Goal: Check status: Check status

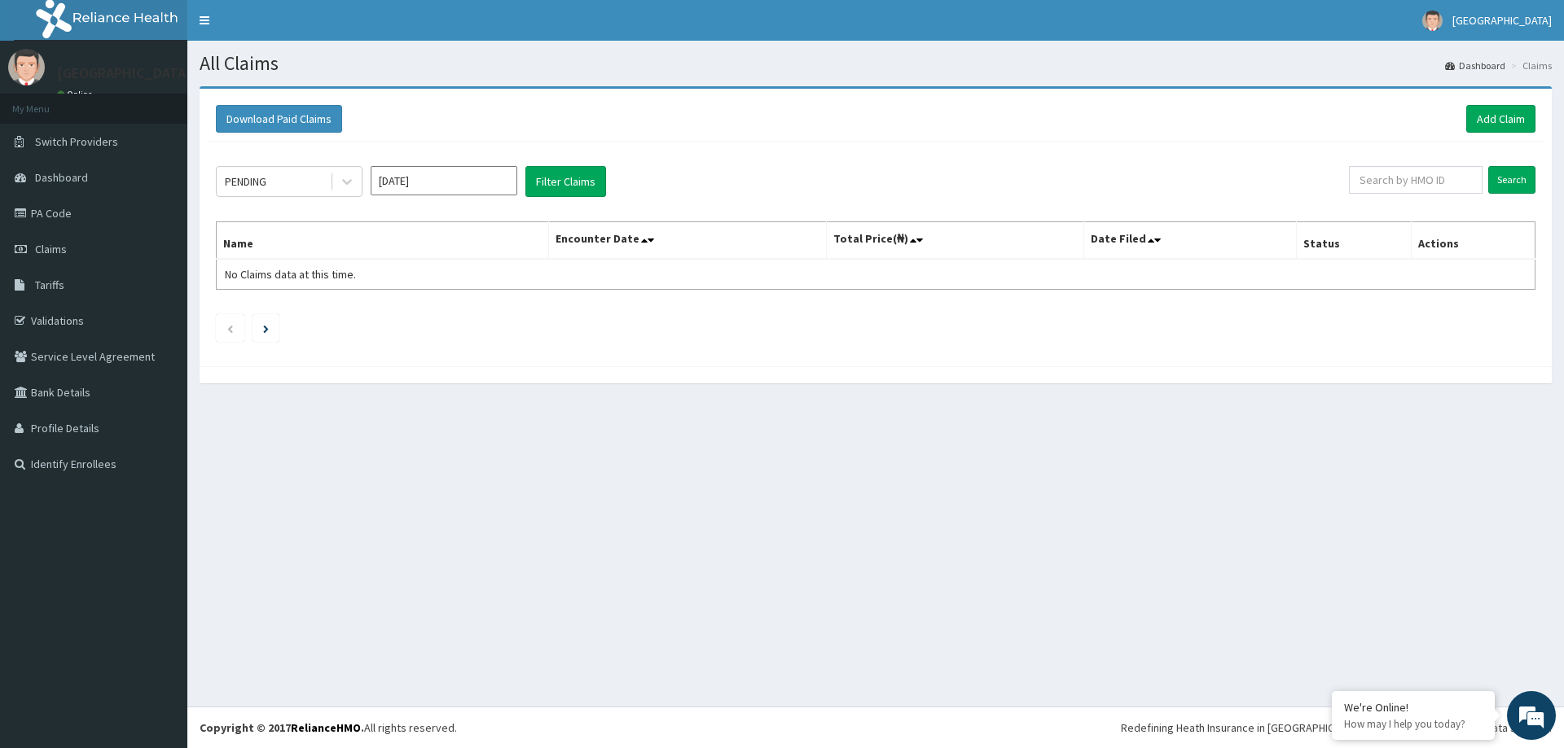
click at [435, 182] on input "[DATE]" at bounding box center [444, 180] width 147 height 29
click at [495, 287] on div "Jun" at bounding box center [492, 283] width 33 height 30
type input "Jun 2025"
click at [575, 194] on button "Filter Claims" at bounding box center [565, 181] width 81 height 31
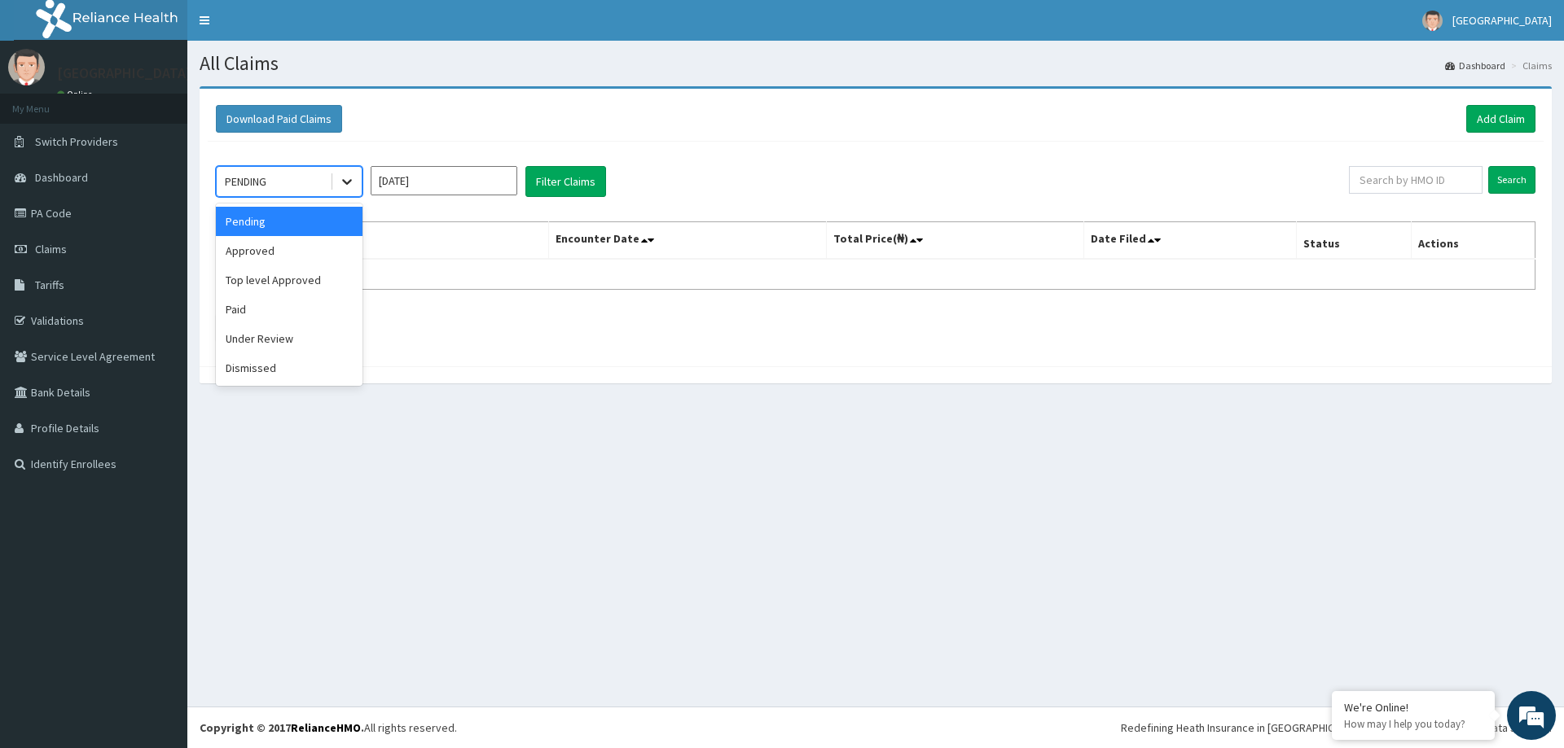
click at [349, 178] on icon at bounding box center [347, 181] width 16 height 16
click at [325, 258] on div "Approved" at bounding box center [289, 250] width 147 height 29
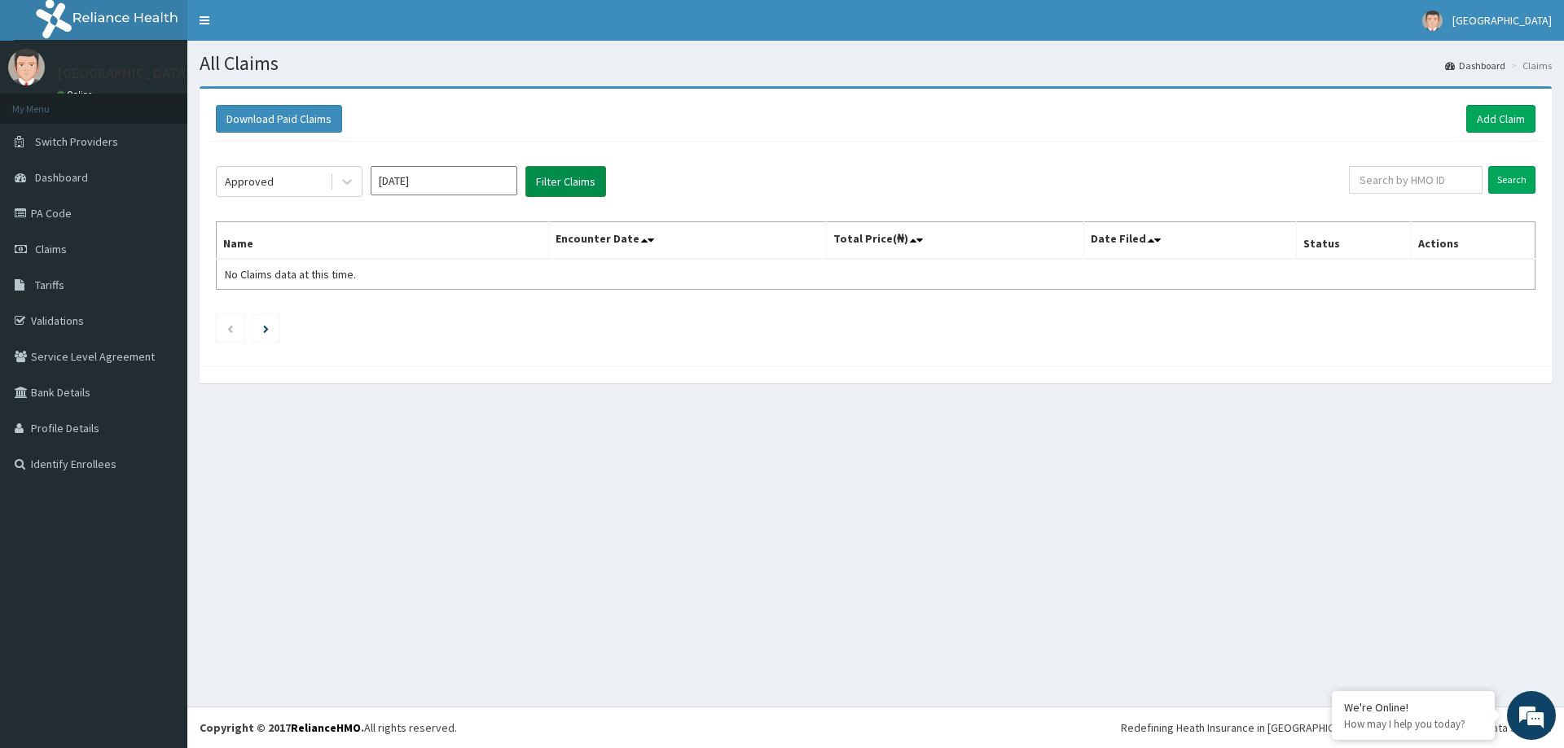
click at [547, 184] on button "Filter Claims" at bounding box center [565, 181] width 81 height 31
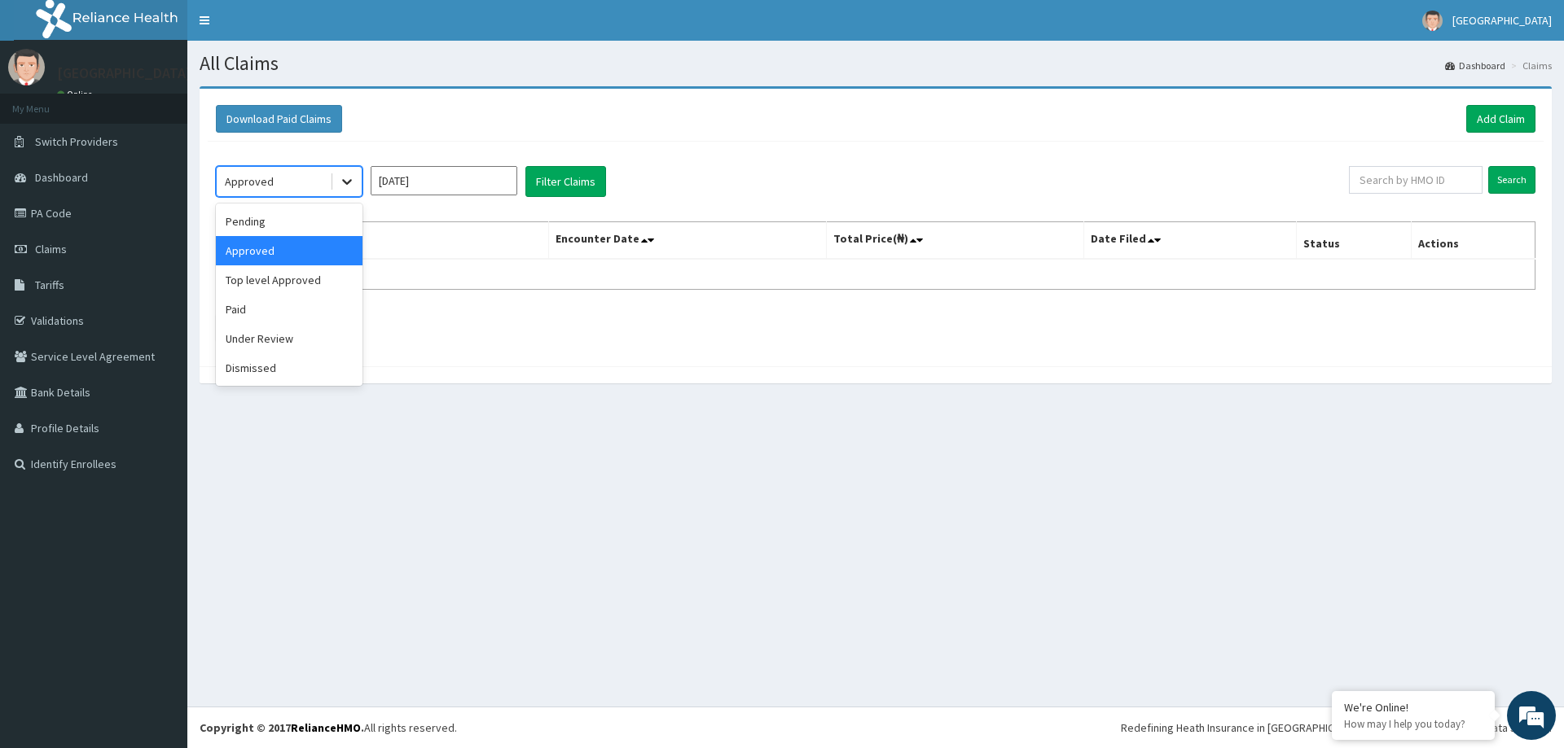
click at [346, 182] on icon at bounding box center [347, 183] width 10 height 6
click at [282, 363] on div "Dismissed" at bounding box center [289, 367] width 147 height 29
click at [590, 176] on button "Filter Claims" at bounding box center [565, 181] width 81 height 31
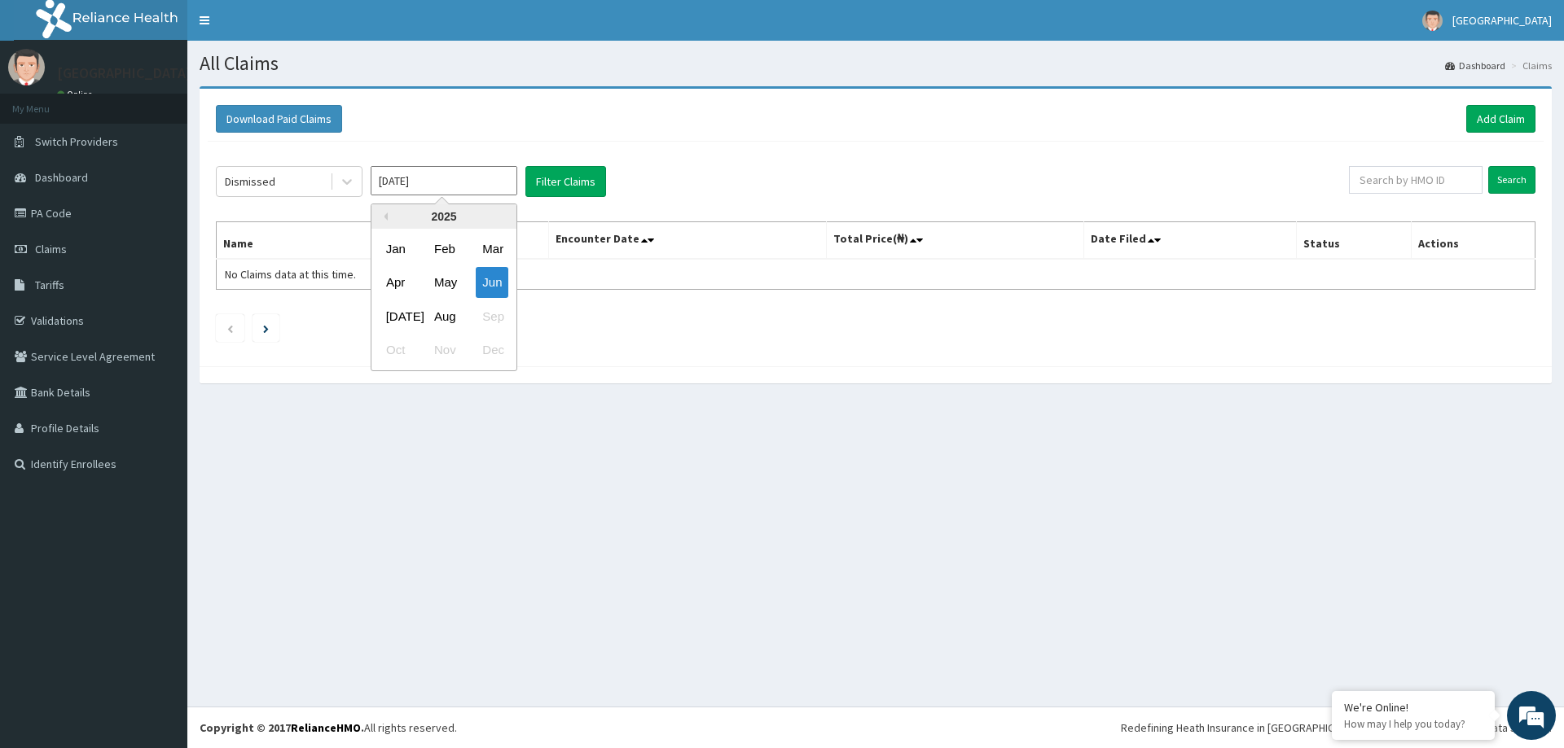
click at [485, 184] on input "Jun 2025" at bounding box center [444, 180] width 147 height 29
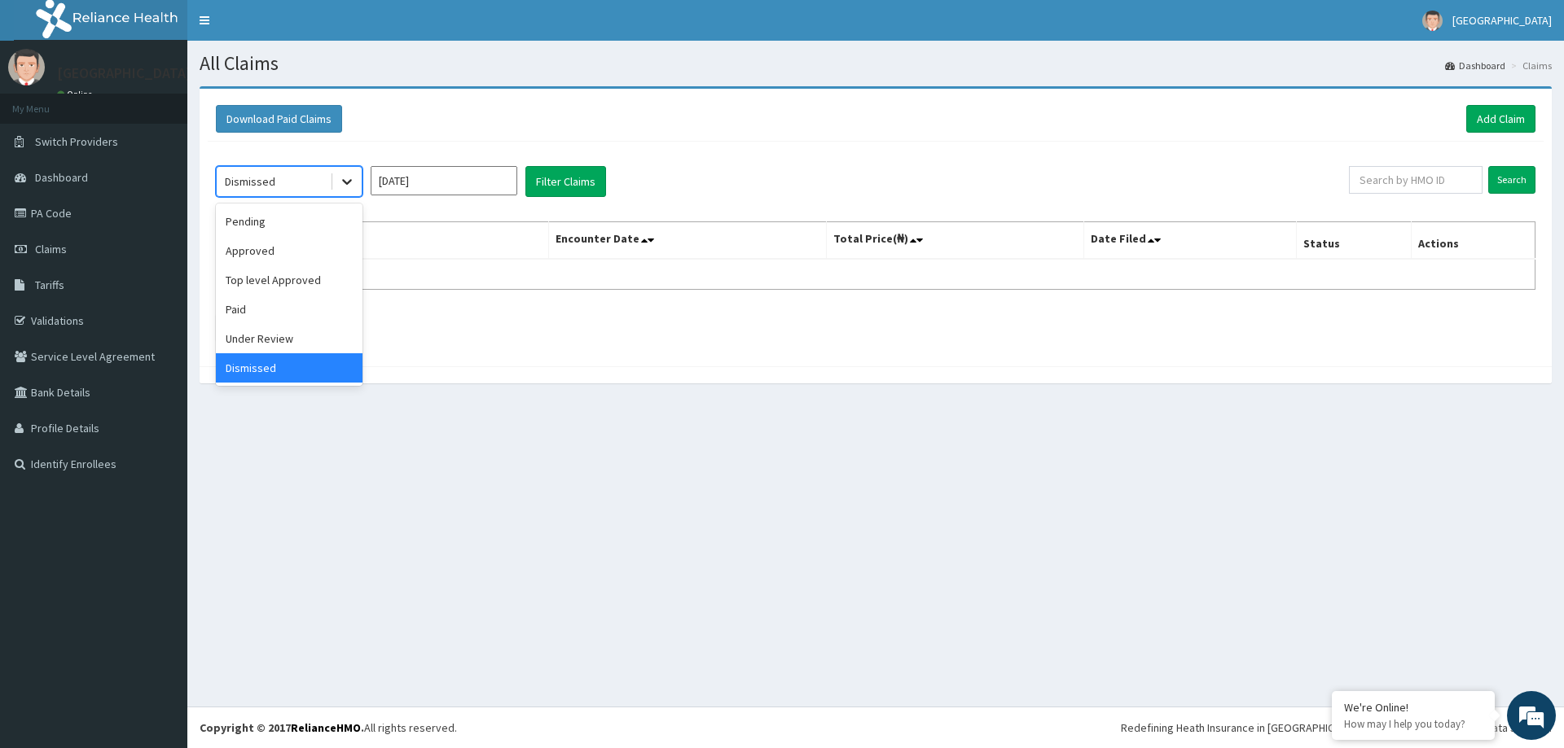
click at [338, 177] on div at bounding box center [346, 181] width 29 height 29
click at [287, 328] on div "Under Review" at bounding box center [289, 338] width 147 height 29
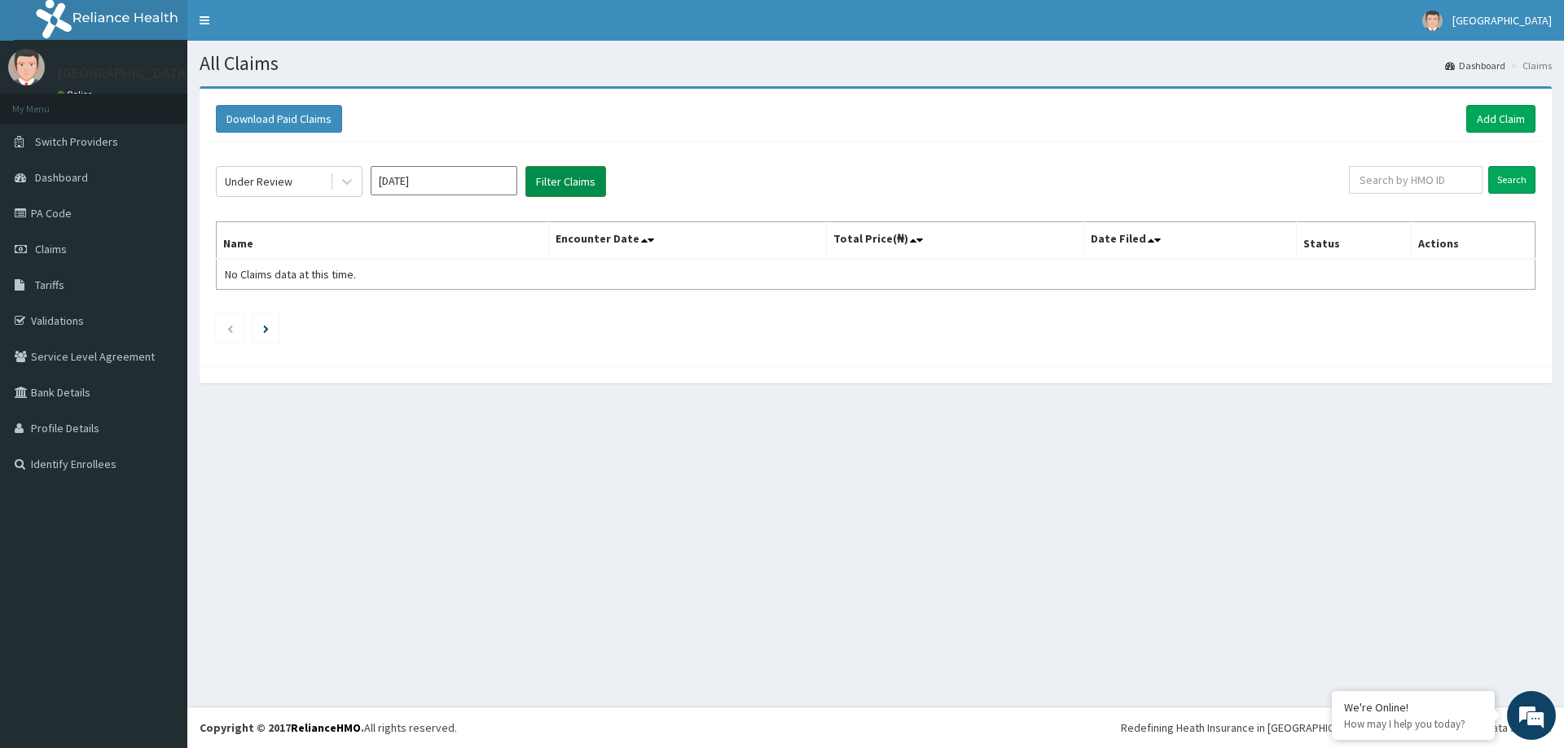
click at [544, 185] on button "Filter Claims" at bounding box center [565, 181] width 81 height 31
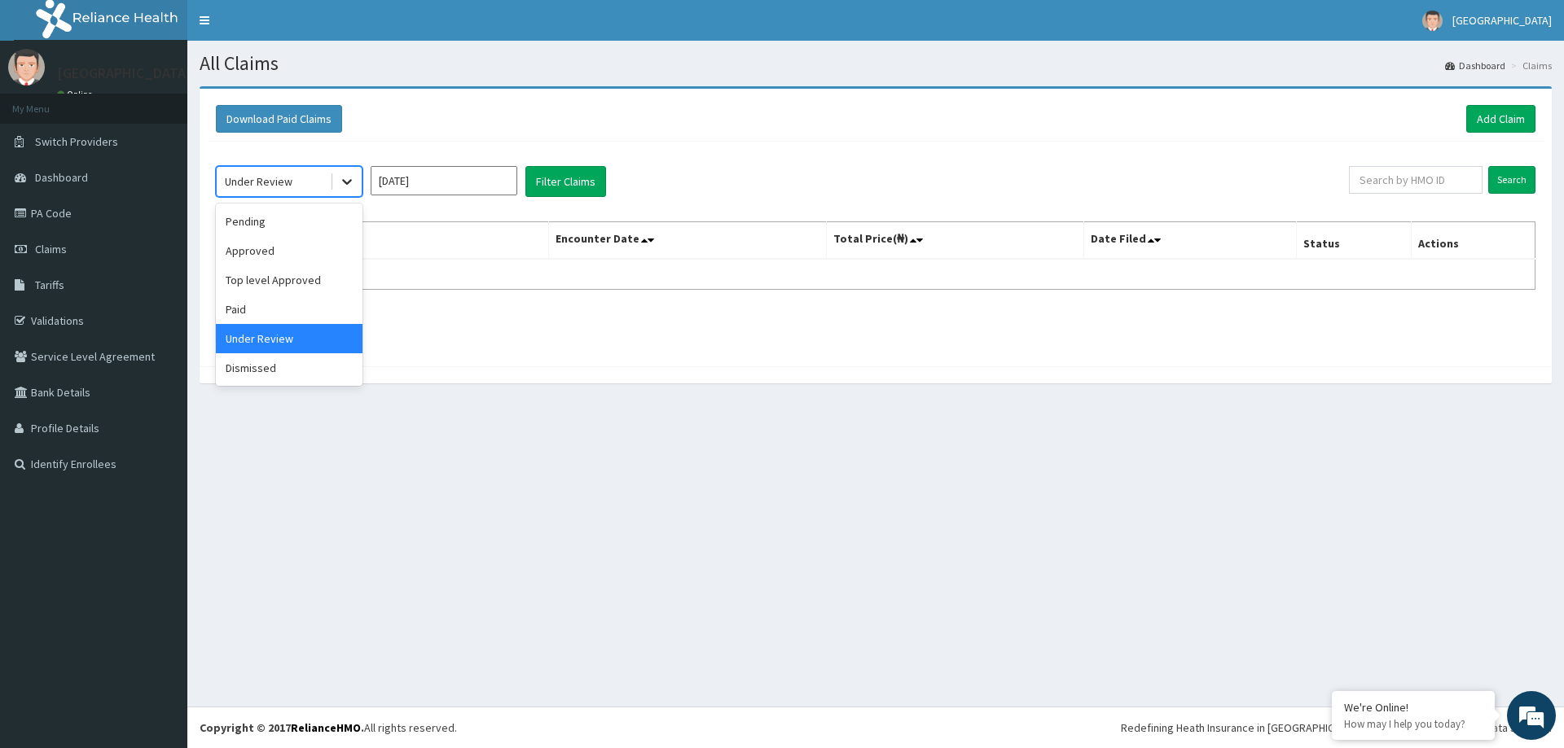
click at [333, 178] on div at bounding box center [346, 181] width 29 height 29
click at [305, 285] on div "Top level Approved" at bounding box center [289, 280] width 147 height 29
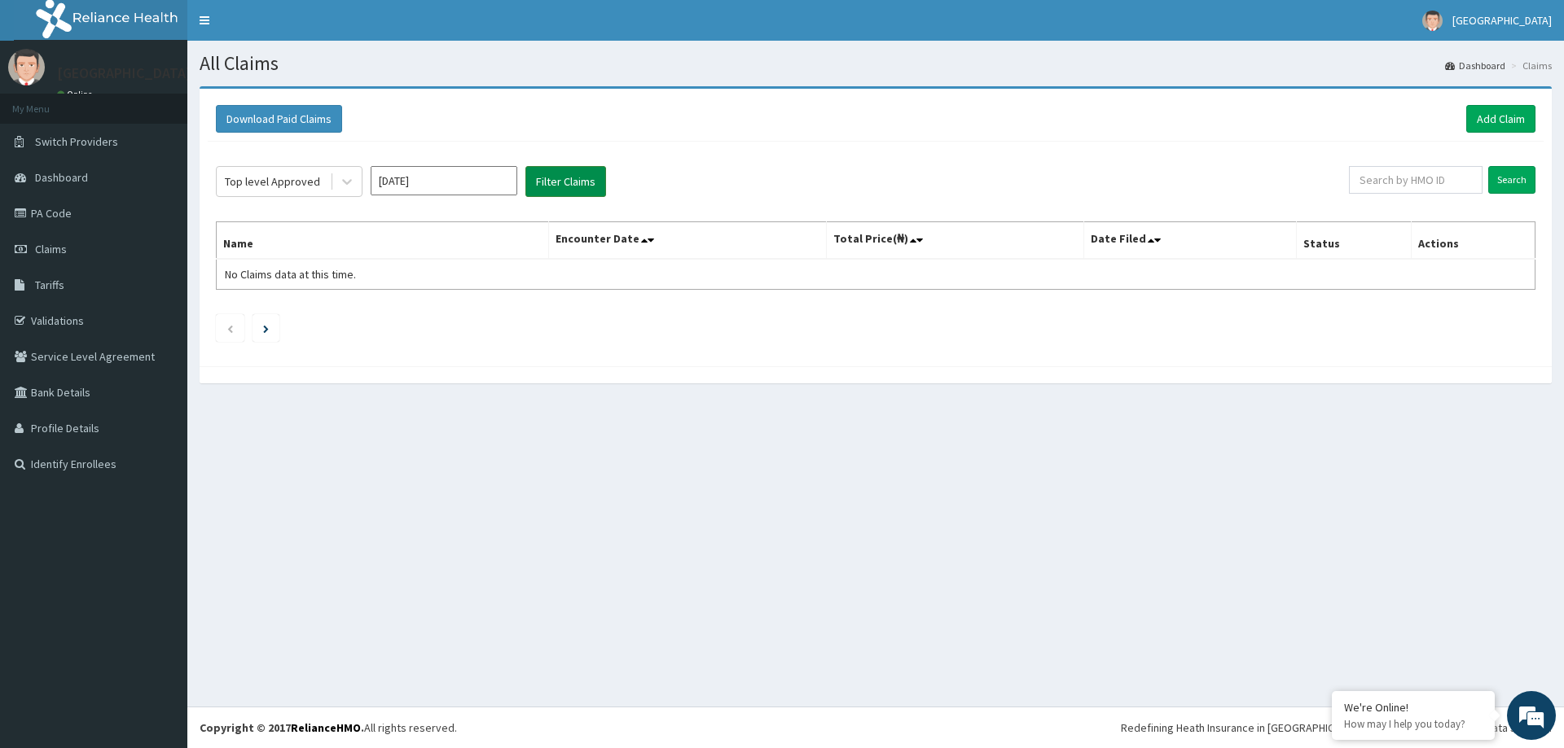
click at [591, 180] on button "Filter Claims" at bounding box center [565, 181] width 81 height 31
